Goal: Information Seeking & Learning: Learn about a topic

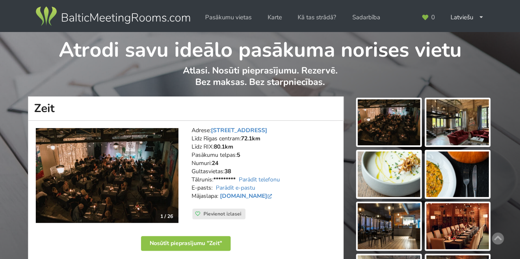
click at [478, 114] on img at bounding box center [457, 122] width 62 height 46
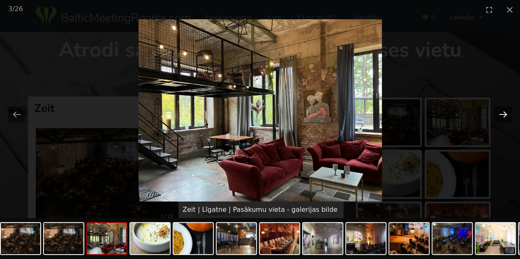
click at [500, 116] on button "Next slide" at bounding box center [502, 114] width 17 height 16
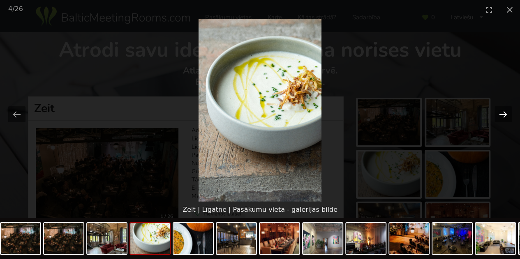
click at [500, 116] on button "Next slide" at bounding box center [502, 114] width 17 height 16
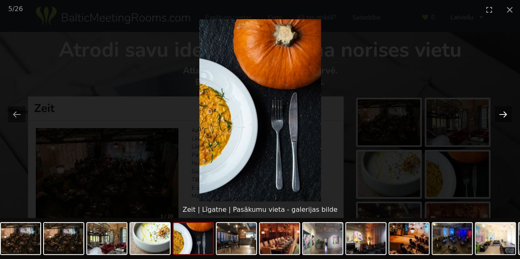
click at [500, 116] on button "Next slide" at bounding box center [502, 114] width 17 height 16
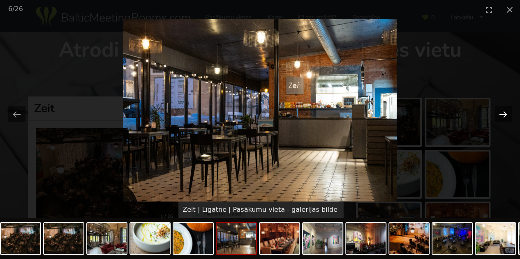
click at [500, 116] on button "Next slide" at bounding box center [502, 114] width 17 height 16
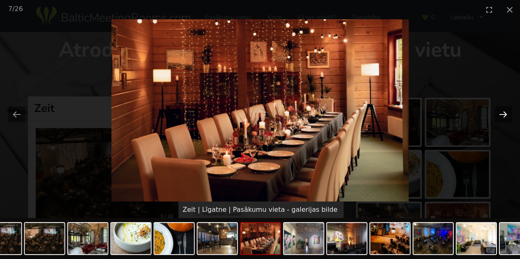
click at [500, 116] on button "Next slide" at bounding box center [502, 114] width 17 height 16
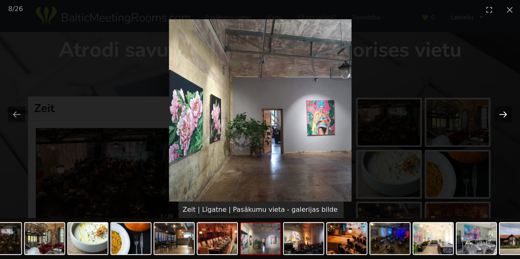
click at [500, 116] on button "Next slide" at bounding box center [502, 114] width 17 height 16
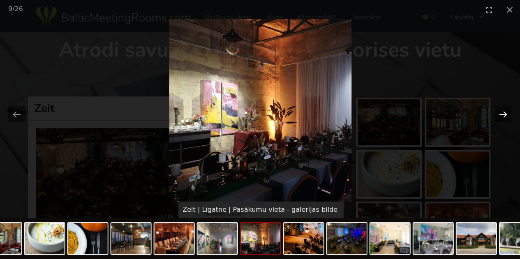
click at [500, 116] on button "Next slide" at bounding box center [502, 114] width 17 height 16
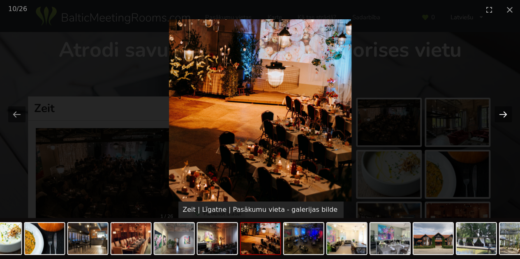
click at [500, 116] on button "Next slide" at bounding box center [502, 114] width 17 height 16
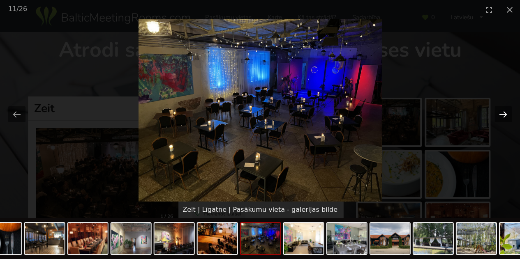
click at [500, 116] on button "Next slide" at bounding box center [502, 114] width 17 height 16
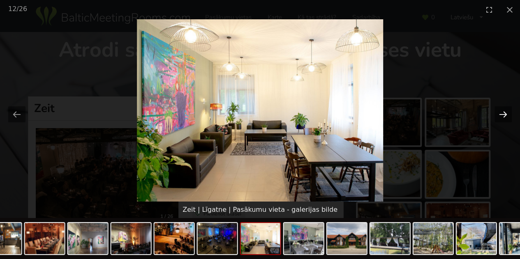
click at [500, 116] on button "Next slide" at bounding box center [502, 114] width 17 height 16
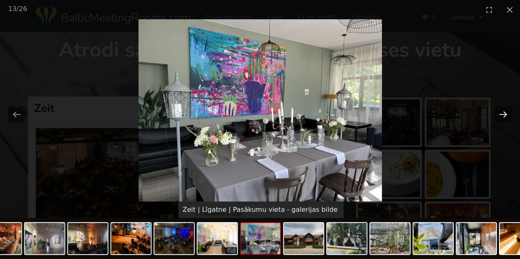
click at [500, 116] on button "Next slide" at bounding box center [502, 114] width 17 height 16
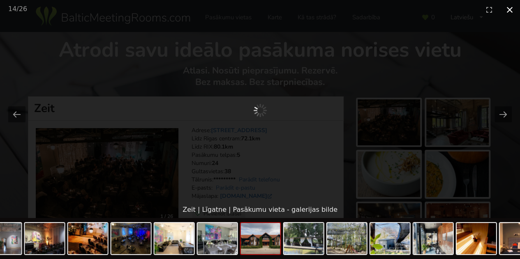
click at [506, 12] on button "Close gallery" at bounding box center [509, 9] width 21 height 19
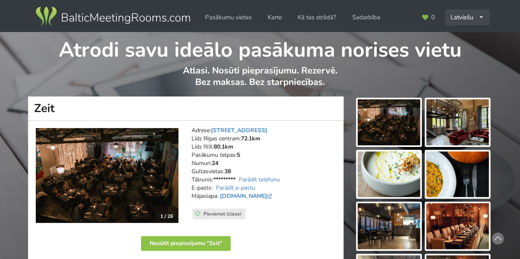
click at [466, 17] on div "Latviešu English Русский" at bounding box center [467, 17] width 45 height 16
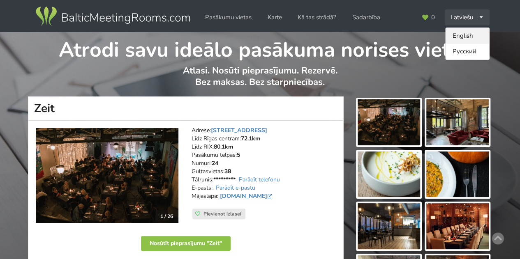
click at [469, 36] on link "English" at bounding box center [467, 36] width 44 height 16
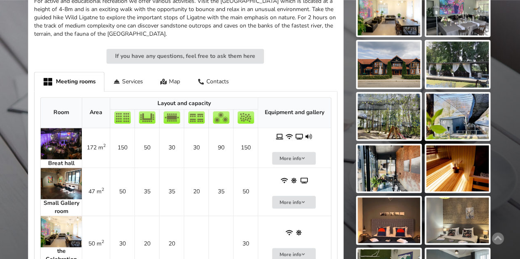
scroll to position [452, 0]
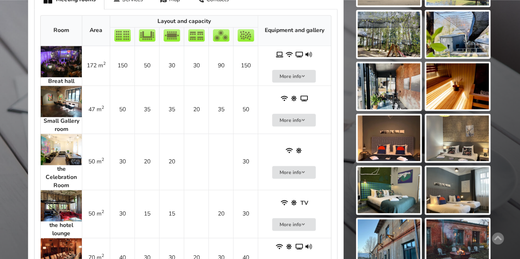
click at [62, 150] on img at bounding box center [61, 149] width 41 height 31
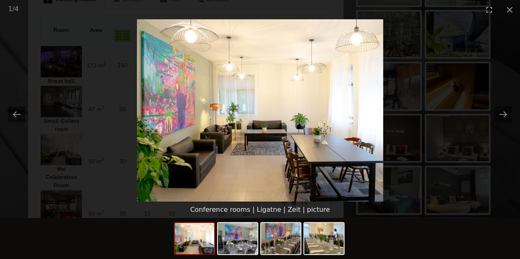
scroll to position [0, 0]
click at [490, 83] on picture at bounding box center [260, 110] width 520 height 182
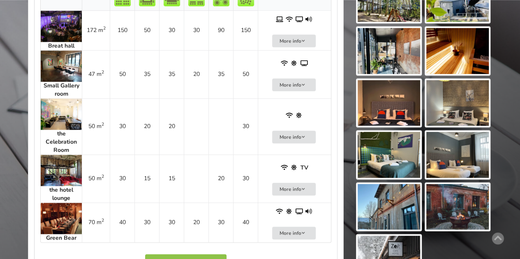
scroll to position [313, 0]
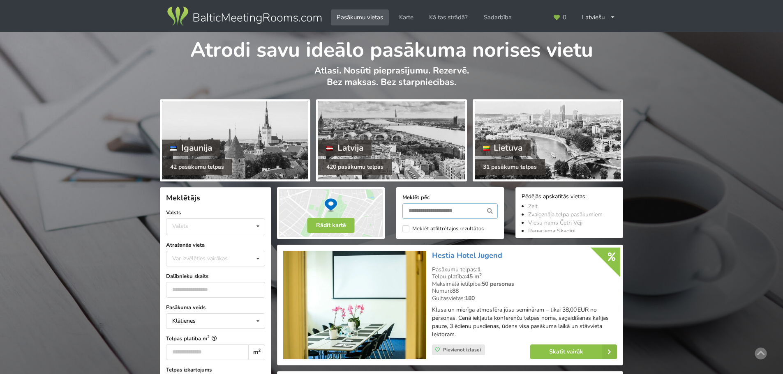
click at [436, 216] on input "text" at bounding box center [449, 211] width 95 height 16
paste input "**********"
type input "**********"
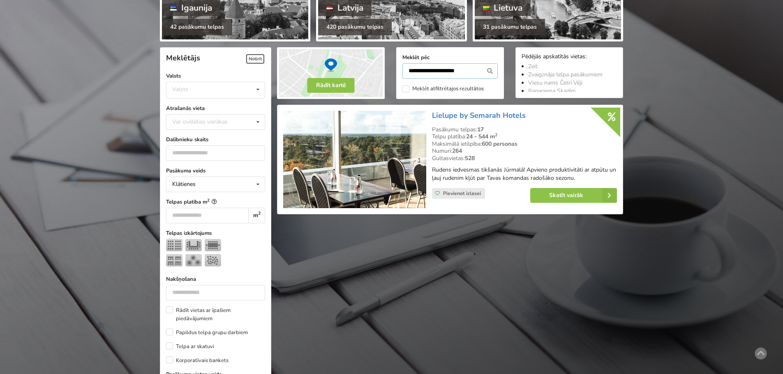
scroll to position [102, 0]
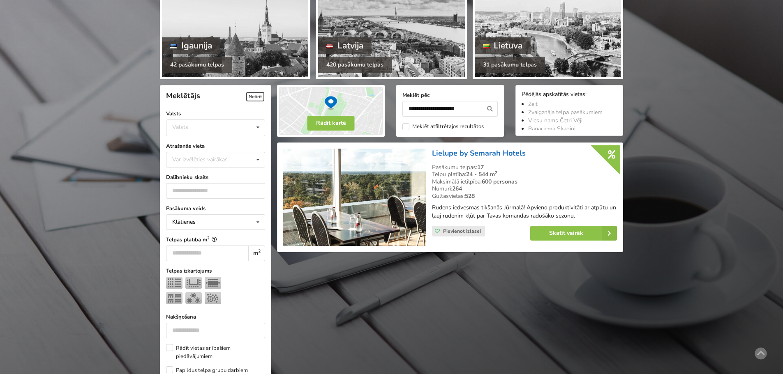
click at [489, 153] on link "Lielupe by Semarah Hotels" at bounding box center [479, 153] width 94 height 10
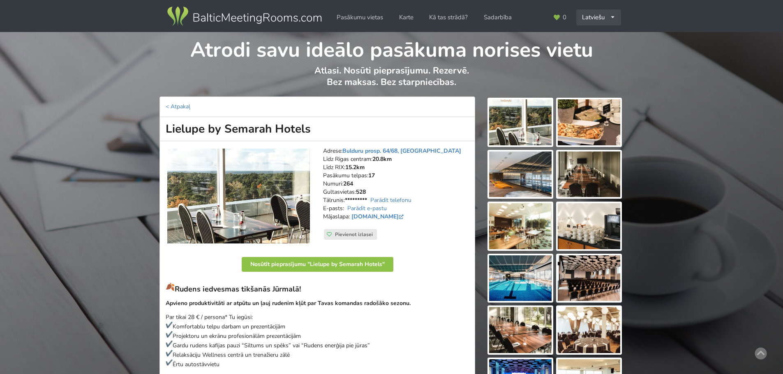
click at [610, 18] on icon at bounding box center [612, 17] width 5 height 5
click at [602, 37] on link "English" at bounding box center [599, 36] width 44 height 16
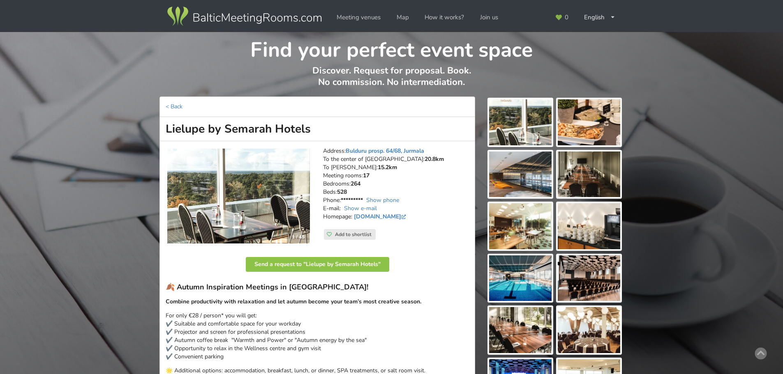
click at [242, 15] on img at bounding box center [244, 16] width 157 height 23
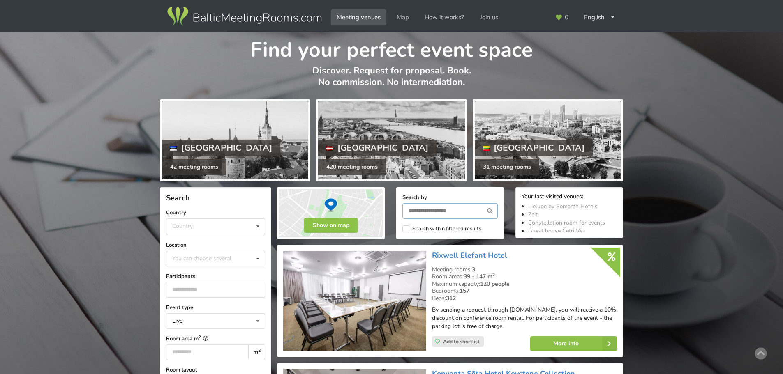
click at [434, 215] on input "text" at bounding box center [449, 211] width 95 height 16
paste input "**********"
type input "**********"
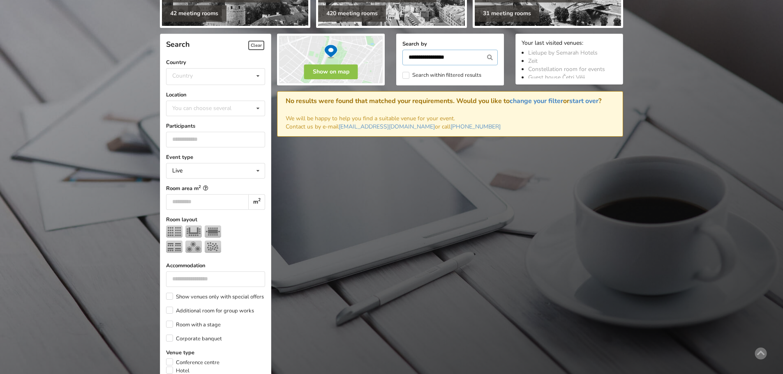
scroll to position [184, 0]
